Goal: Task Accomplishment & Management: Manage account settings

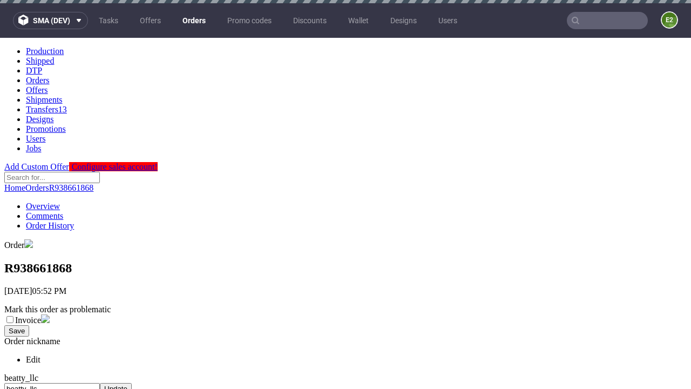
scroll to position [441, 0]
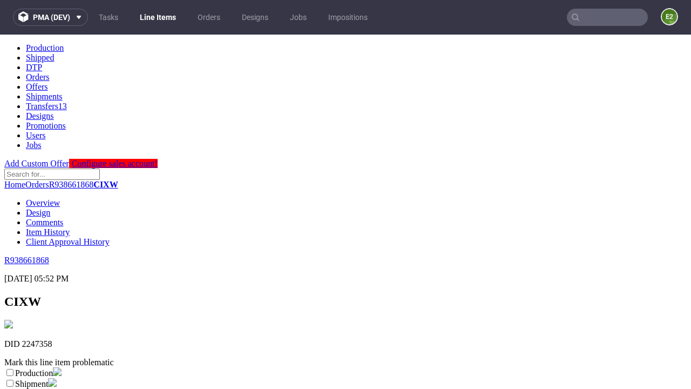
scroll to position [190, 0]
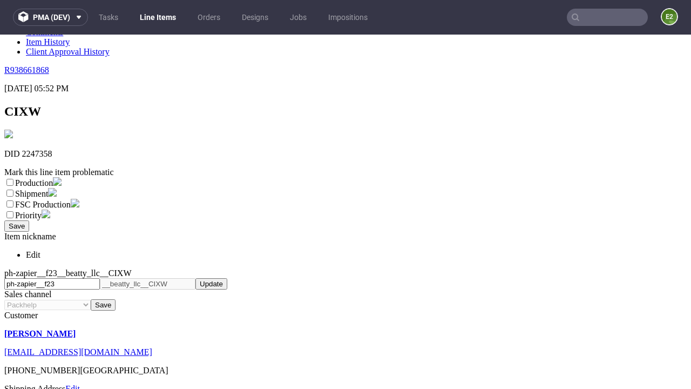
select select "dtp_ca_needed"
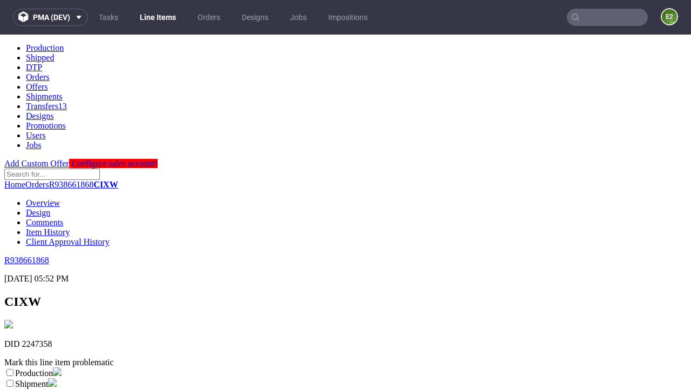
scroll to position [0, 0]
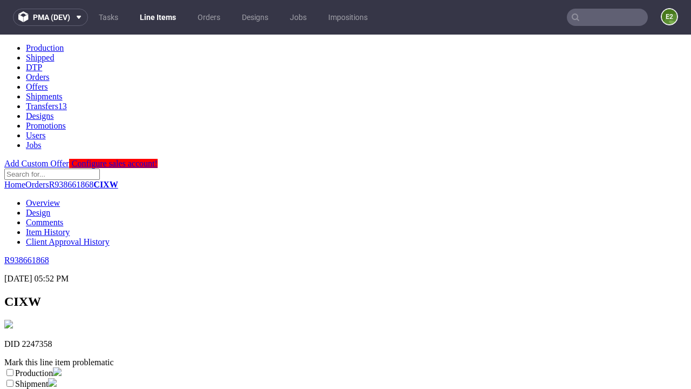
checkbox input "true"
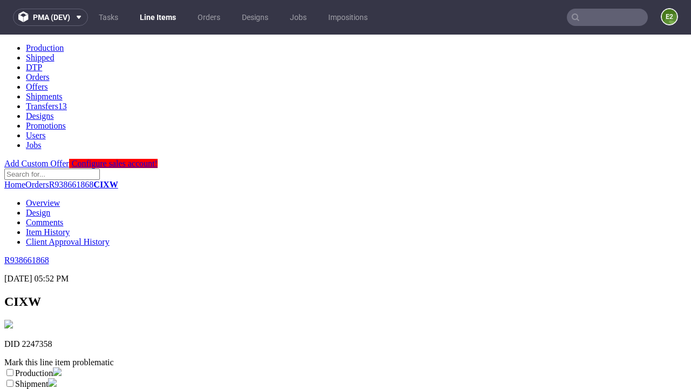
scroll to position [10, 0]
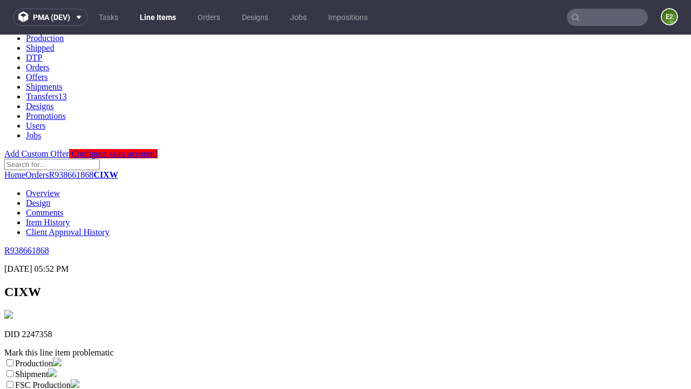
type textarea "test"
